Goal: Navigation & Orientation: Find specific page/section

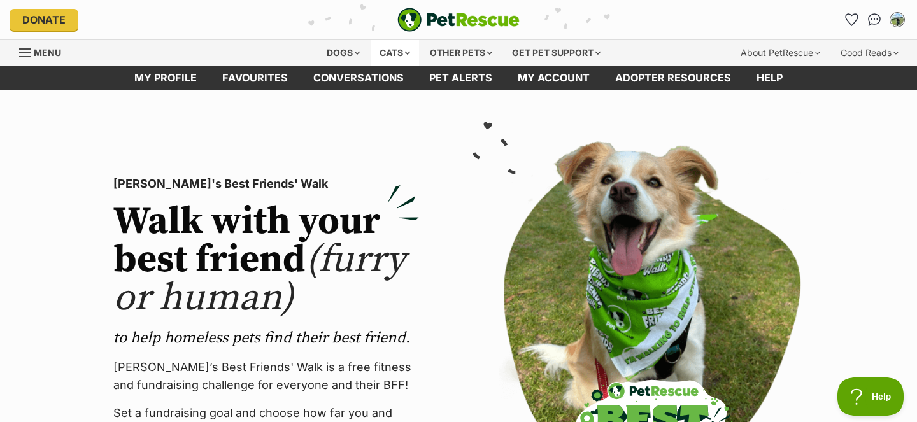
click at [408, 55] on div "Cats" at bounding box center [395, 52] width 48 height 25
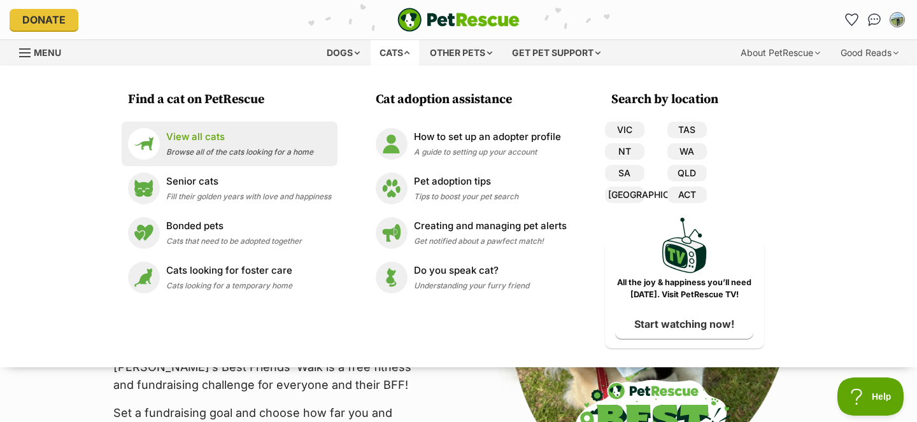
click at [301, 144] on p "View all cats" at bounding box center [239, 137] width 147 height 15
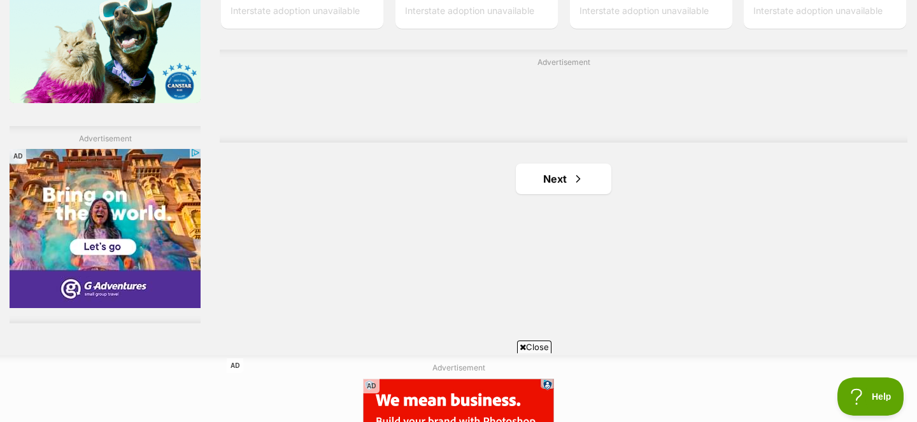
scroll to position [2144, 0]
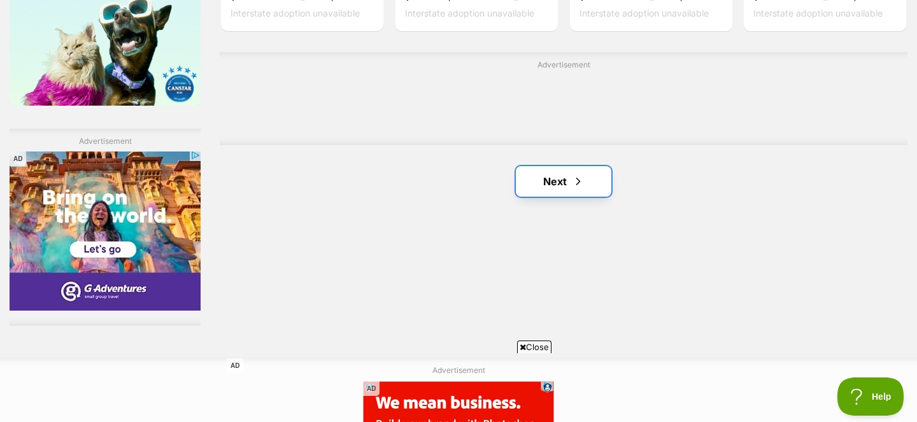
click at [584, 180] on link "Next" at bounding box center [564, 181] width 96 height 31
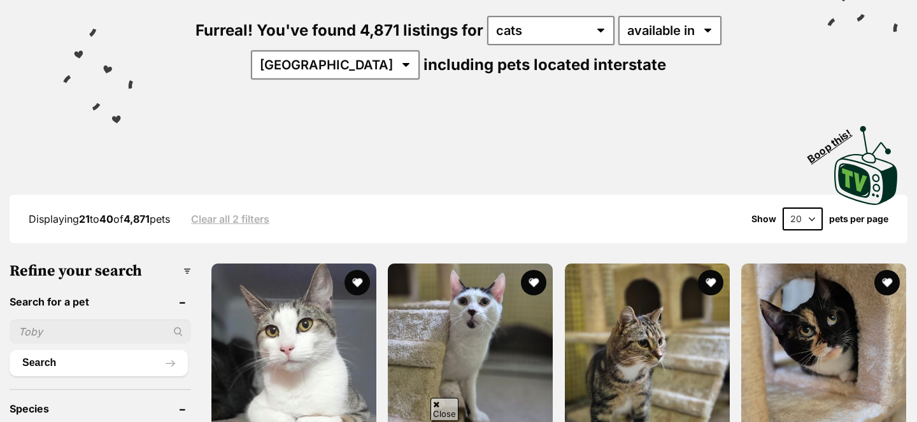
scroll to position [278, 0]
